Goal: Find contact information: Find contact information

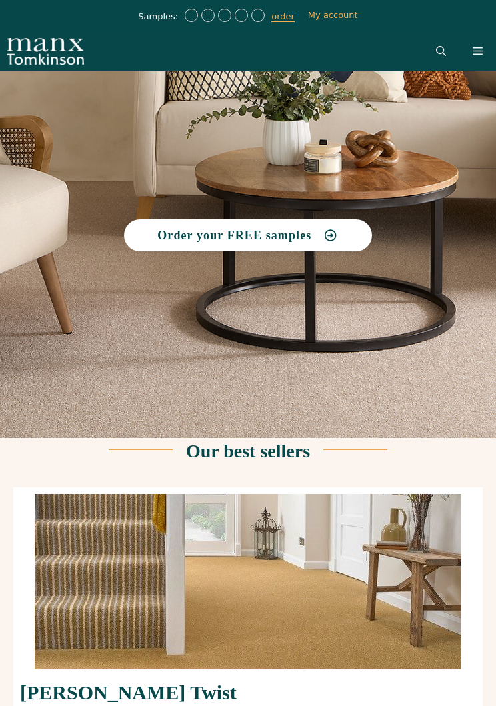
click at [474, 51] on icon at bounding box center [478, 51] width 10 height 10
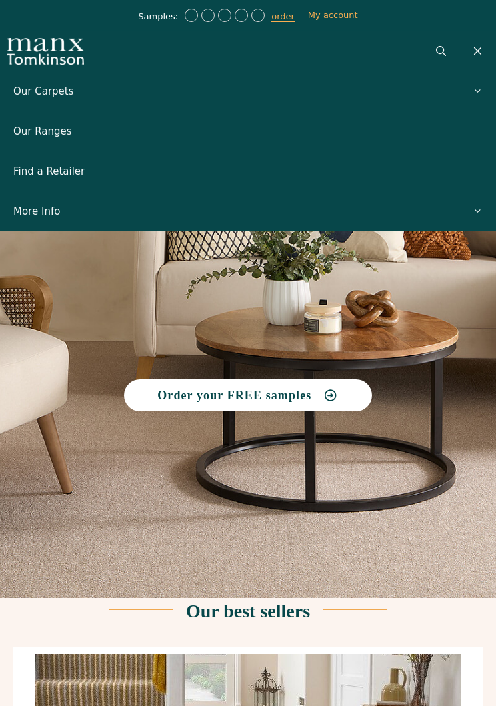
click at [62, 88] on link "Our Carpets" at bounding box center [248, 91] width 496 height 40
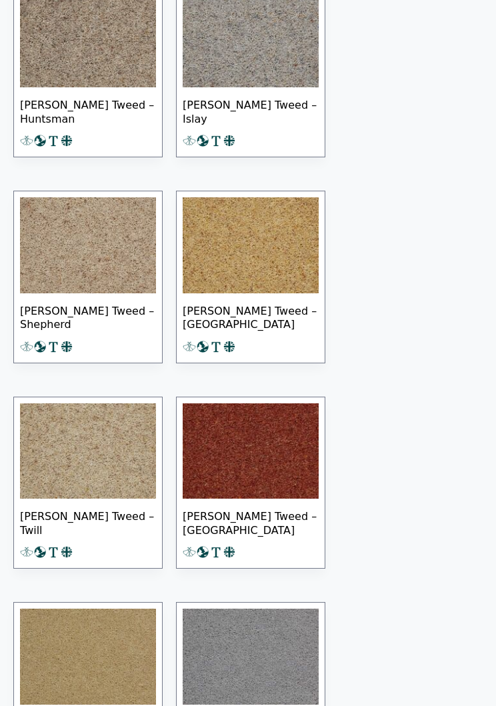
scroll to position [8625, 0]
click at [106, 265] on img at bounding box center [88, 245] width 136 height 96
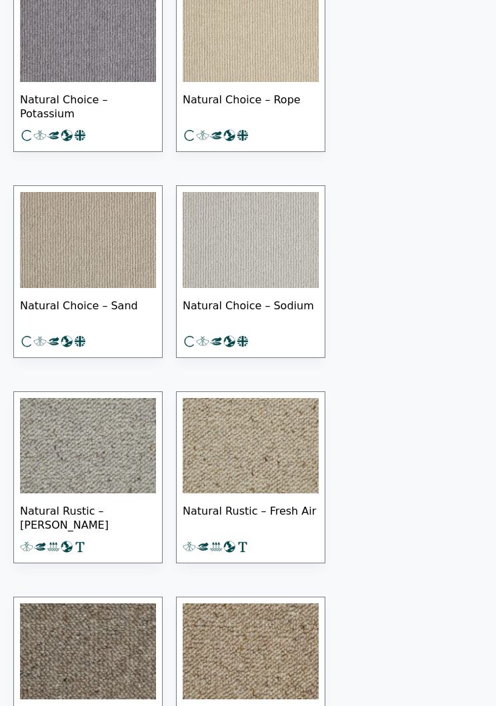
scroll to position [16667, 0]
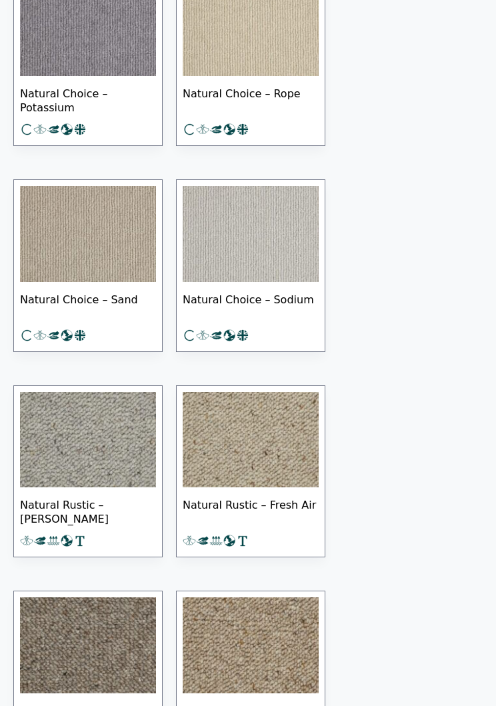
click at [266, 489] on img at bounding box center [251, 441] width 136 height 96
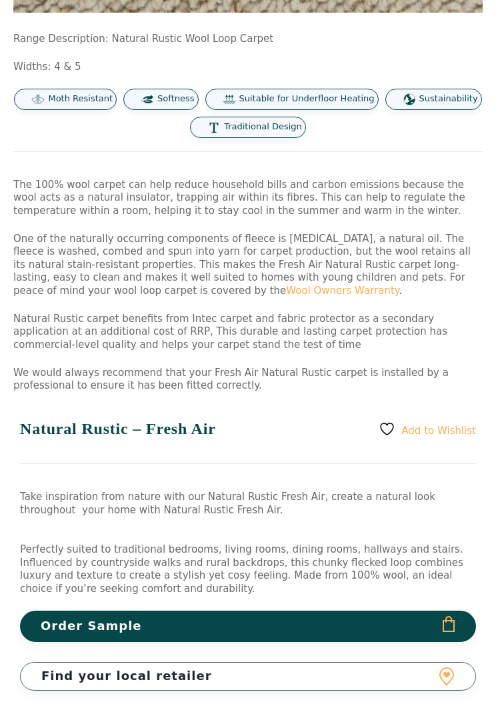
scroll to position [626, 0]
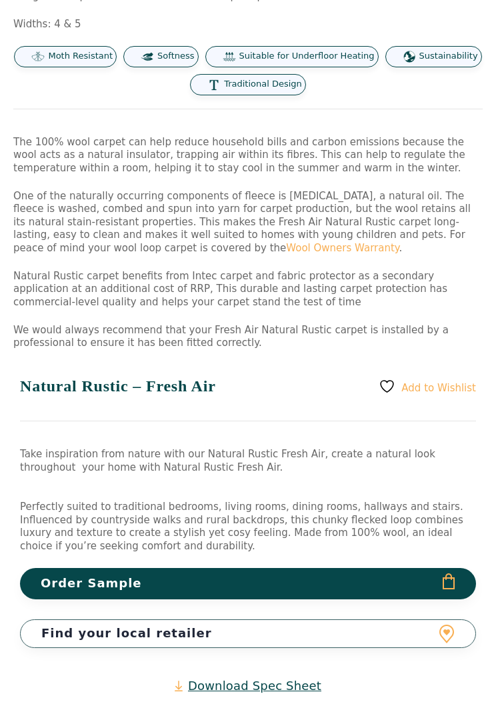
click at [412, 620] on link "Find your local retailer" at bounding box center [248, 634] width 456 height 29
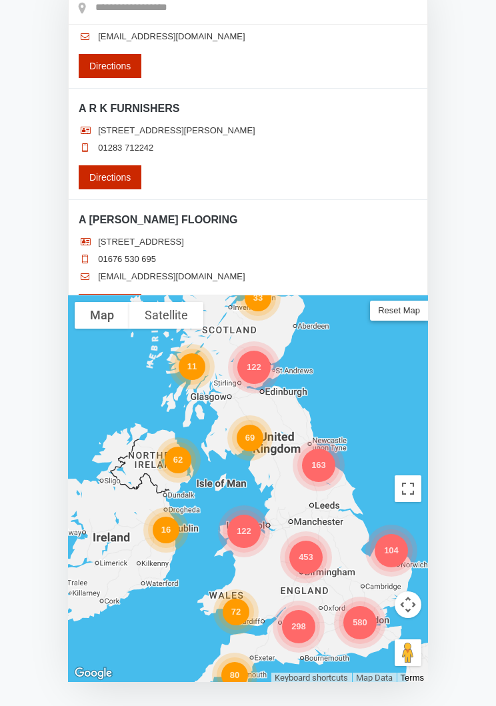
scroll to position [212, 0]
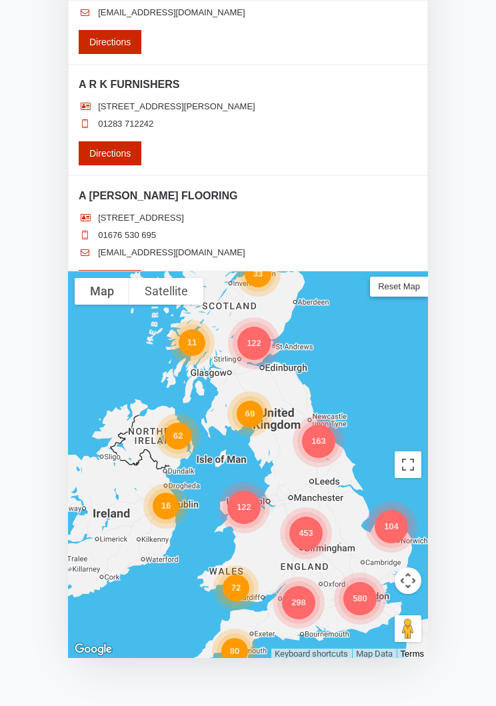
click at [313, 488] on div "298 69 580 163 453 62 122 33 16 72 104 80 122 11" at bounding box center [248, 465] width 360 height 387
click at [316, 476] on div "298 69 580 163 453 62 122 33 16 72 104 80 122 11" at bounding box center [248, 465] width 360 height 387
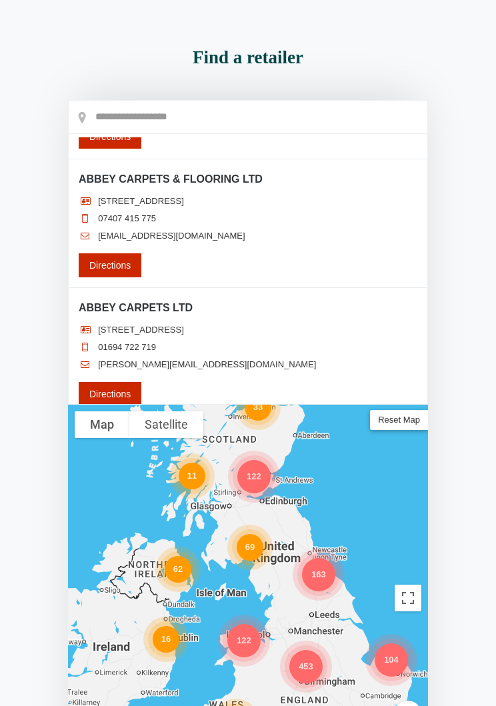
scroll to position [0, 0]
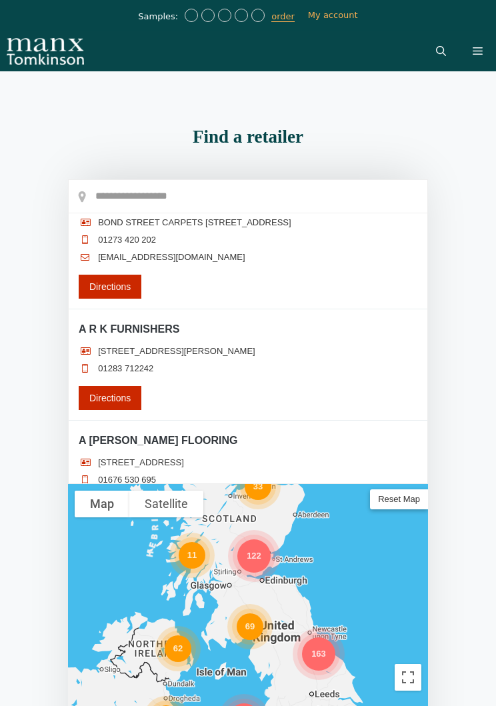
click at [134, 207] on input "text" at bounding box center [248, 196] width 359 height 33
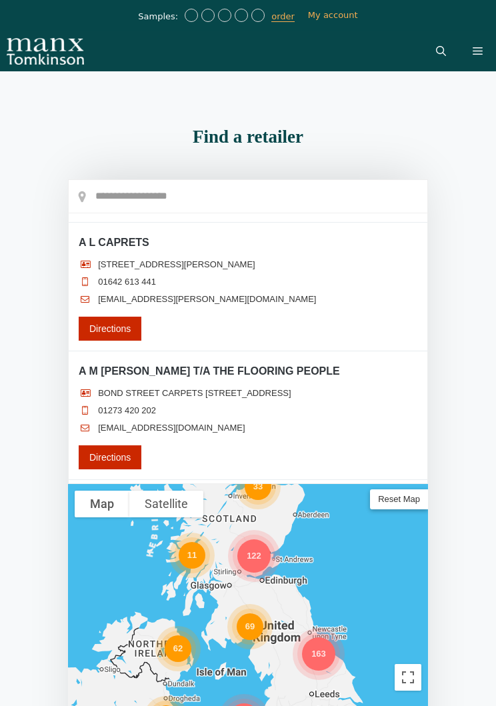
click at [112, 195] on input "text" at bounding box center [248, 196] width 359 height 33
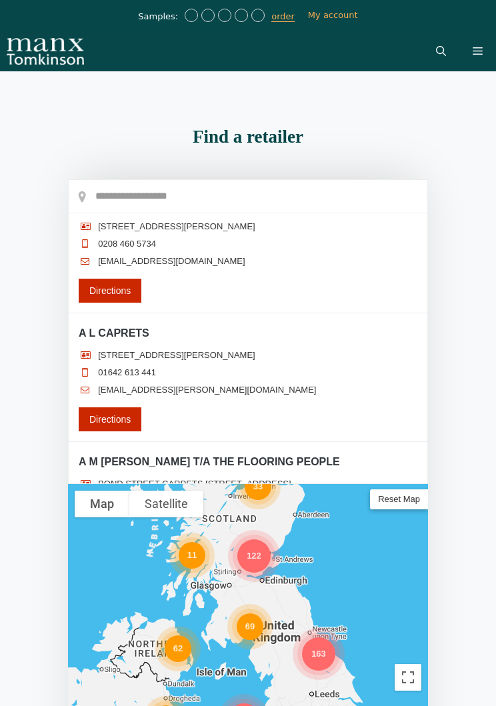
scroll to position [1945, 0]
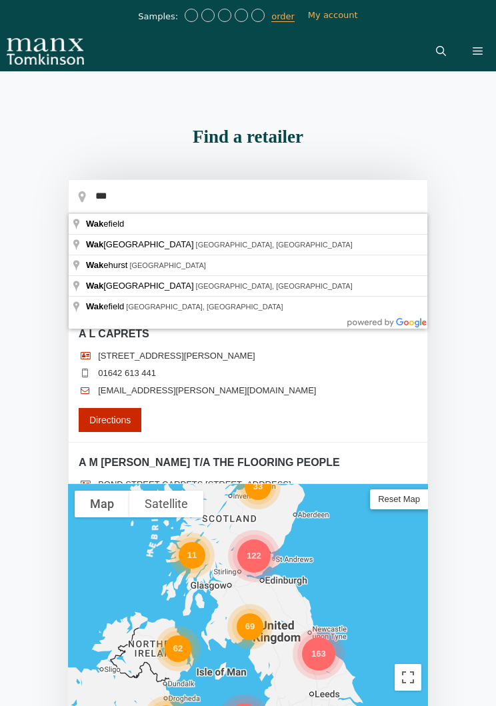
type input "*********"
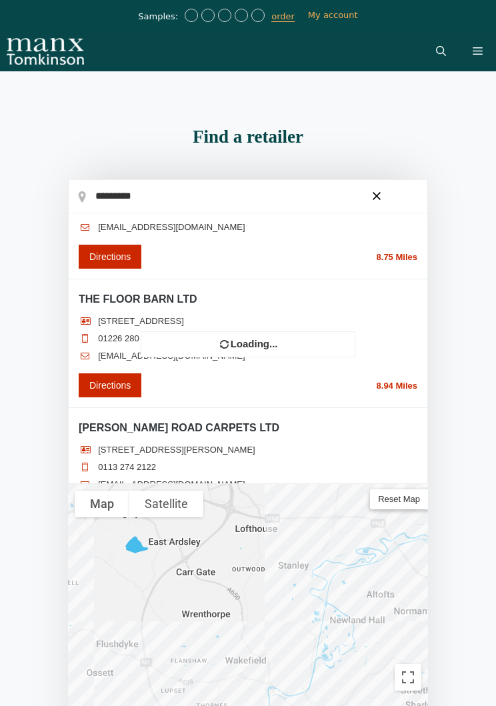
scroll to position [0, 0]
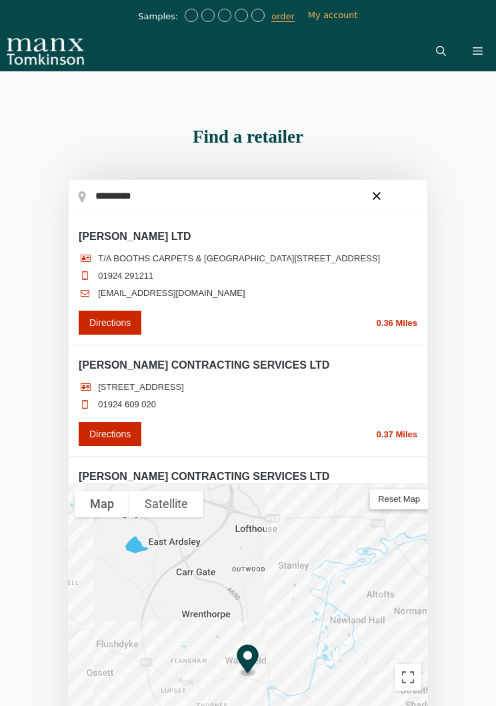
click at [113, 329] on link "Directions" at bounding box center [110, 323] width 63 height 24
type input "**********"
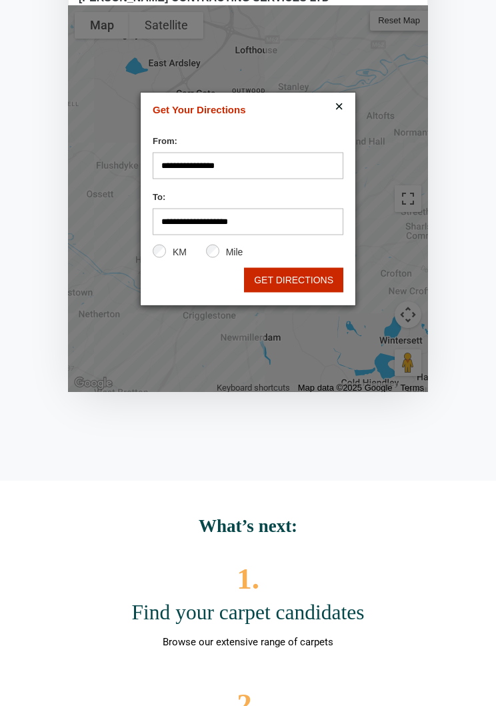
scroll to position [484, 0]
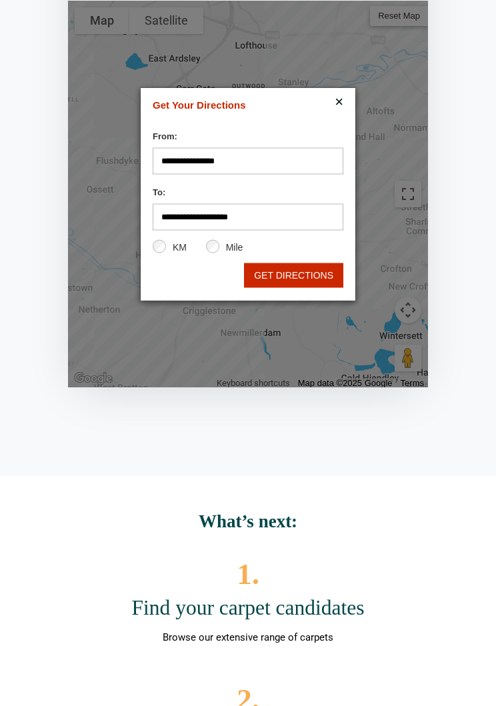
click at [329, 267] on button "GET DIRECTIONS" at bounding box center [293, 275] width 99 height 25
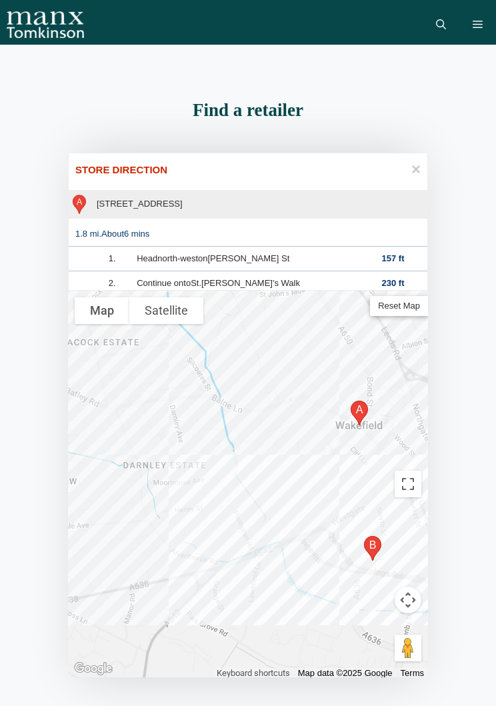
scroll to position [27, 0]
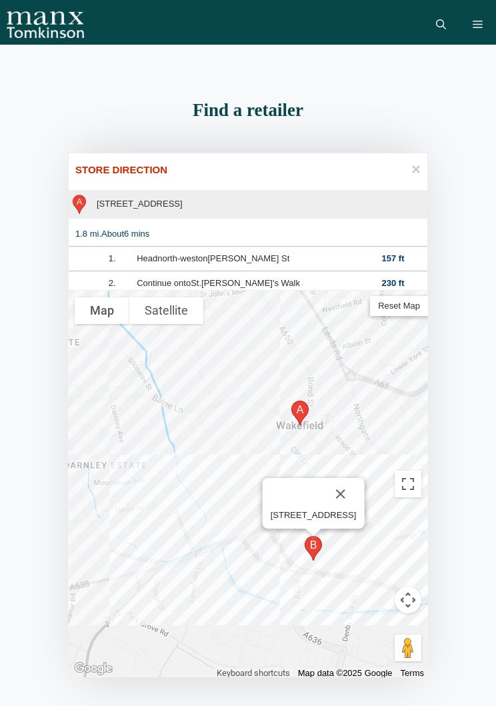
click at [411, 175] on span "×" at bounding box center [415, 169] width 9 height 13
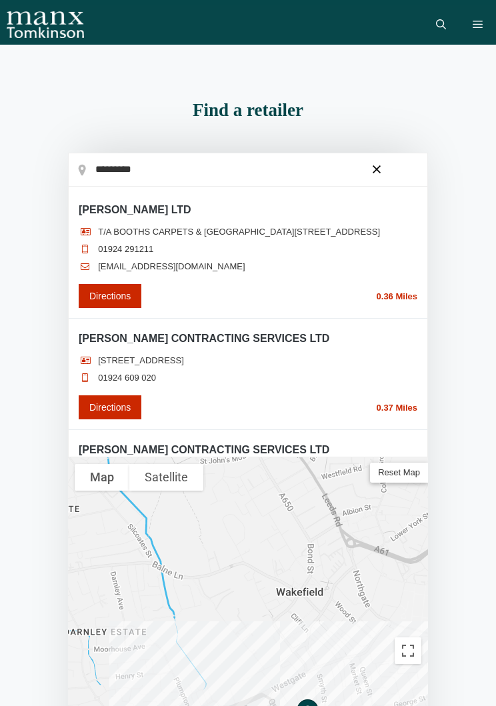
click at [125, 413] on link "Directions" at bounding box center [110, 407] width 63 height 24
type input "**********"
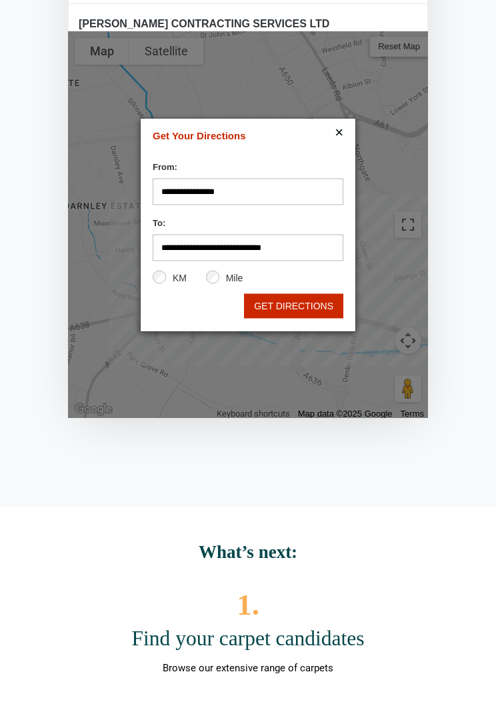
scroll to position [484, 0]
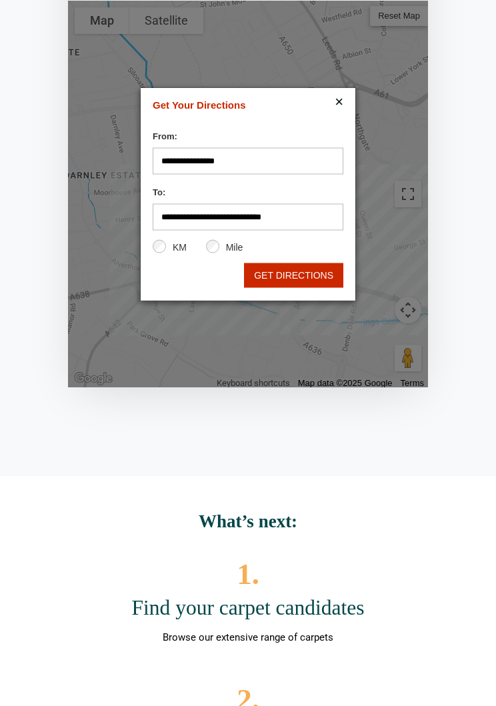
click at [310, 271] on button "GET DIRECTIONS" at bounding box center [293, 275] width 99 height 25
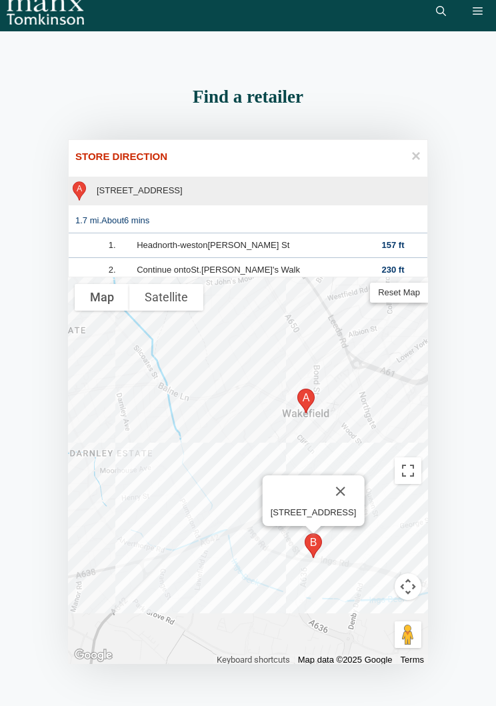
scroll to position [0, 0]
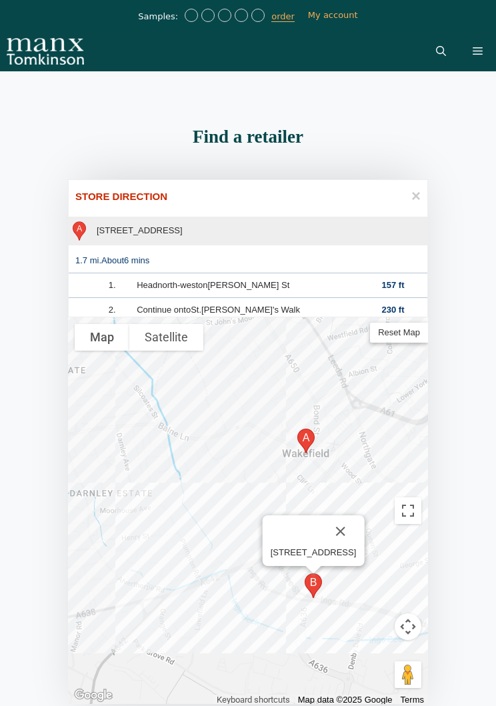
click at [417, 202] on span "×" at bounding box center [415, 195] width 9 height 13
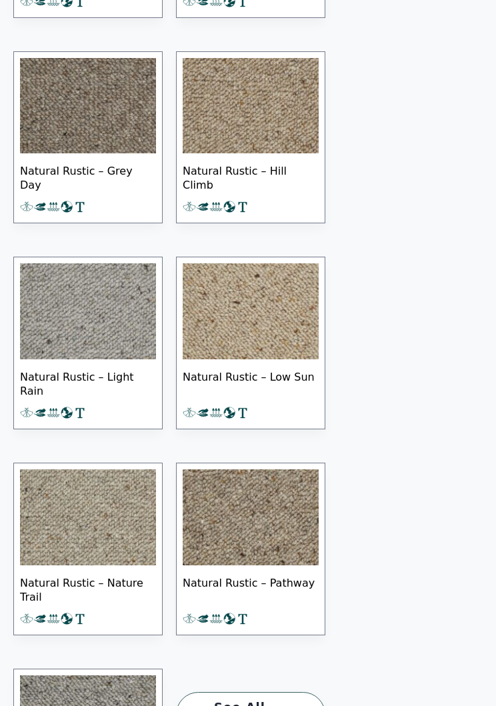
scroll to position [837, 0]
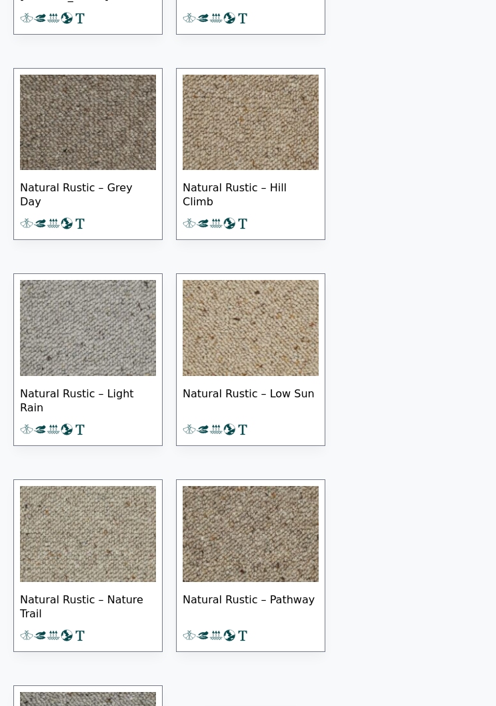
click at [275, 346] on img at bounding box center [251, 328] width 136 height 96
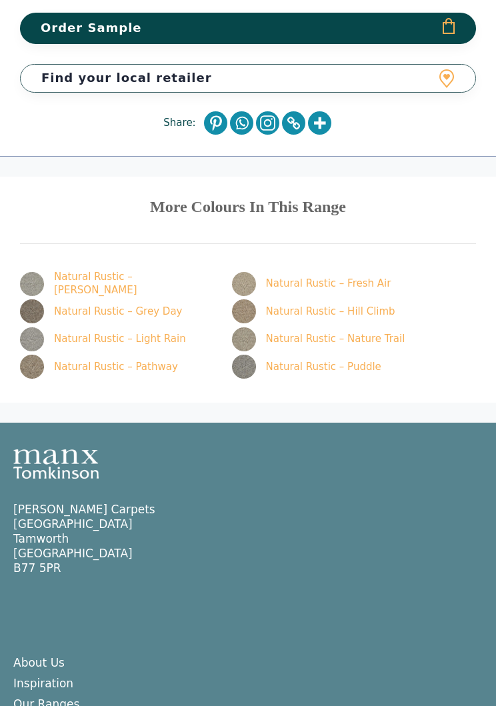
scroll to position [1155, 0]
click at [361, 272] on link "Natural Rustic – Fresh Air" at bounding box center [330, 284] width 197 height 24
